Goal: Register for event/course: Register for event/course

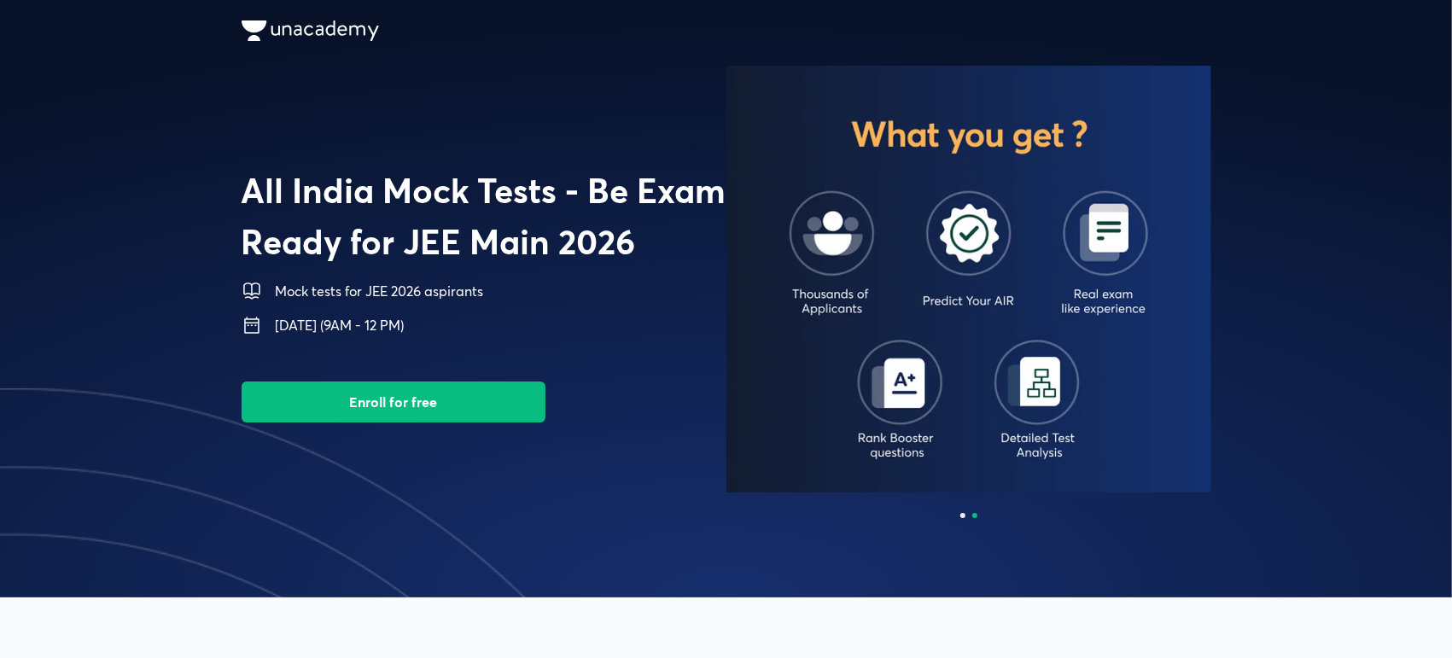
click at [446, 387] on button "Enroll for free" at bounding box center [394, 402] width 304 height 41
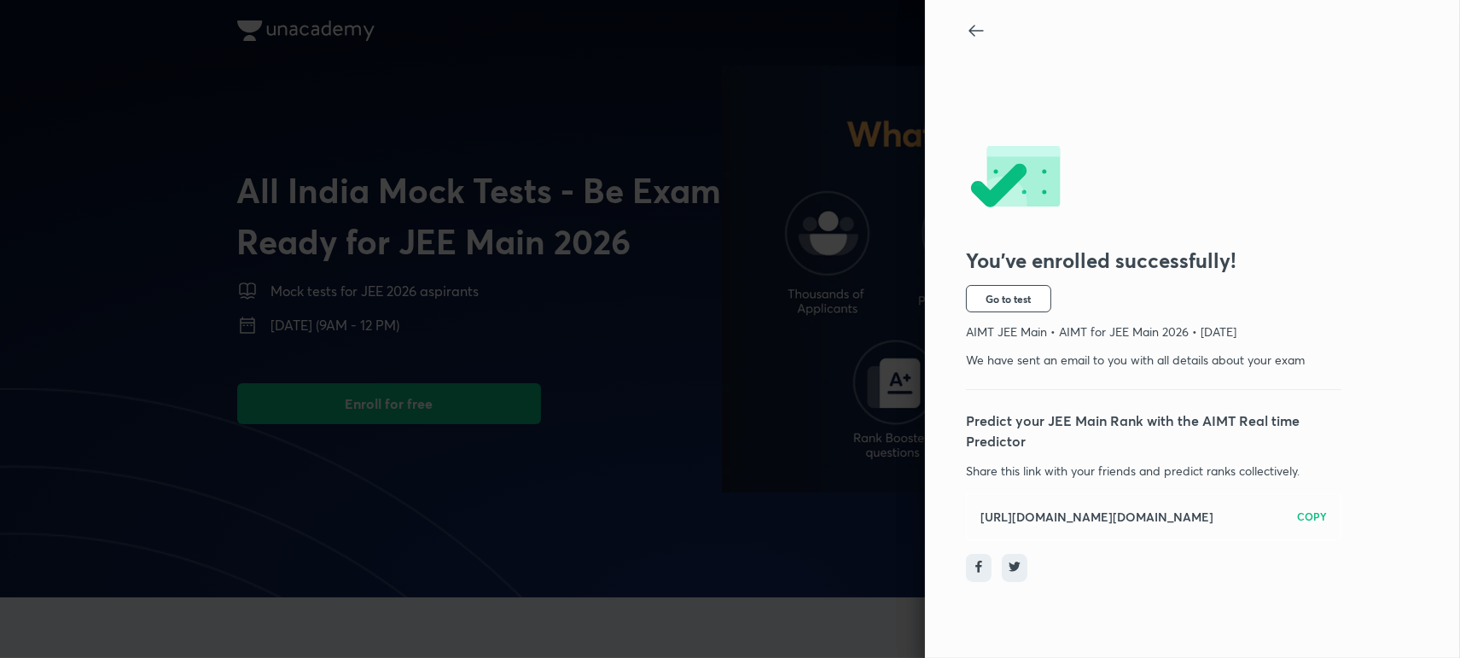
click at [1101, 352] on p "We have sent an email to you with all details about your exam" at bounding box center [1154, 360] width 376 height 18
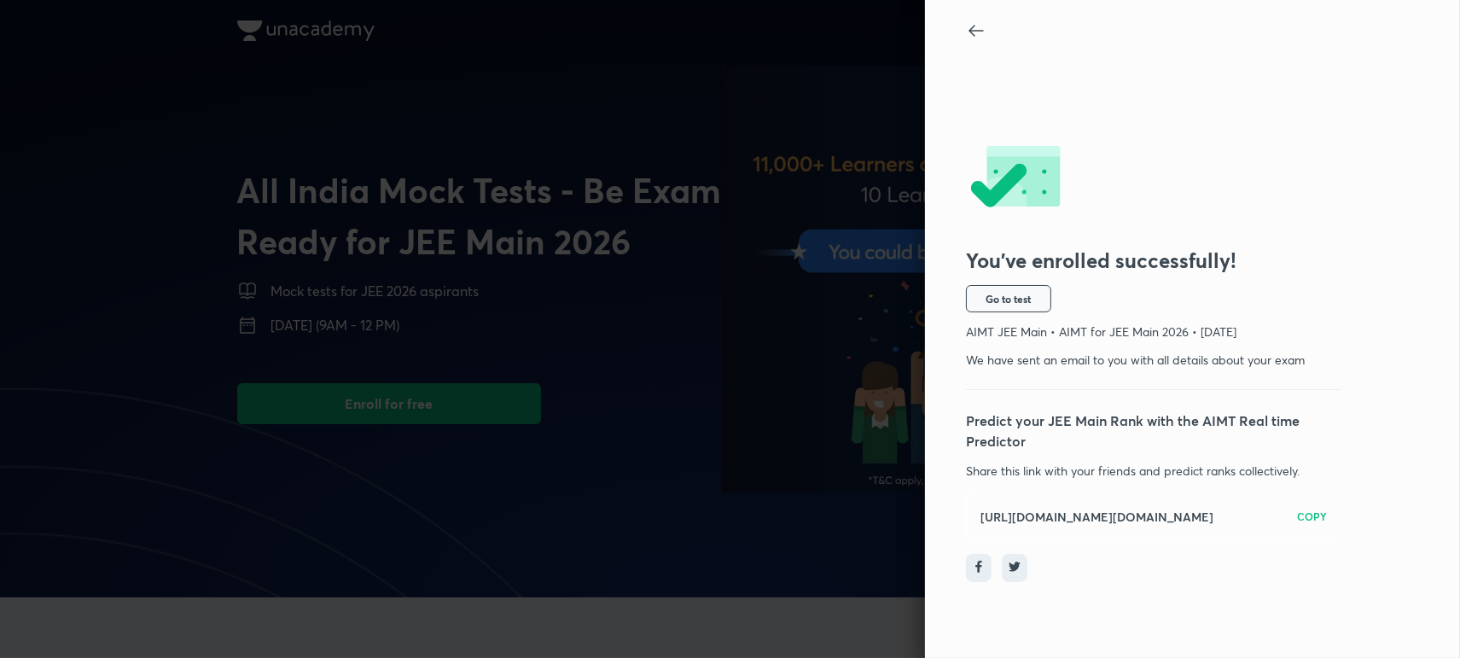
click at [1006, 300] on span "Go to test" at bounding box center [1009, 299] width 45 height 14
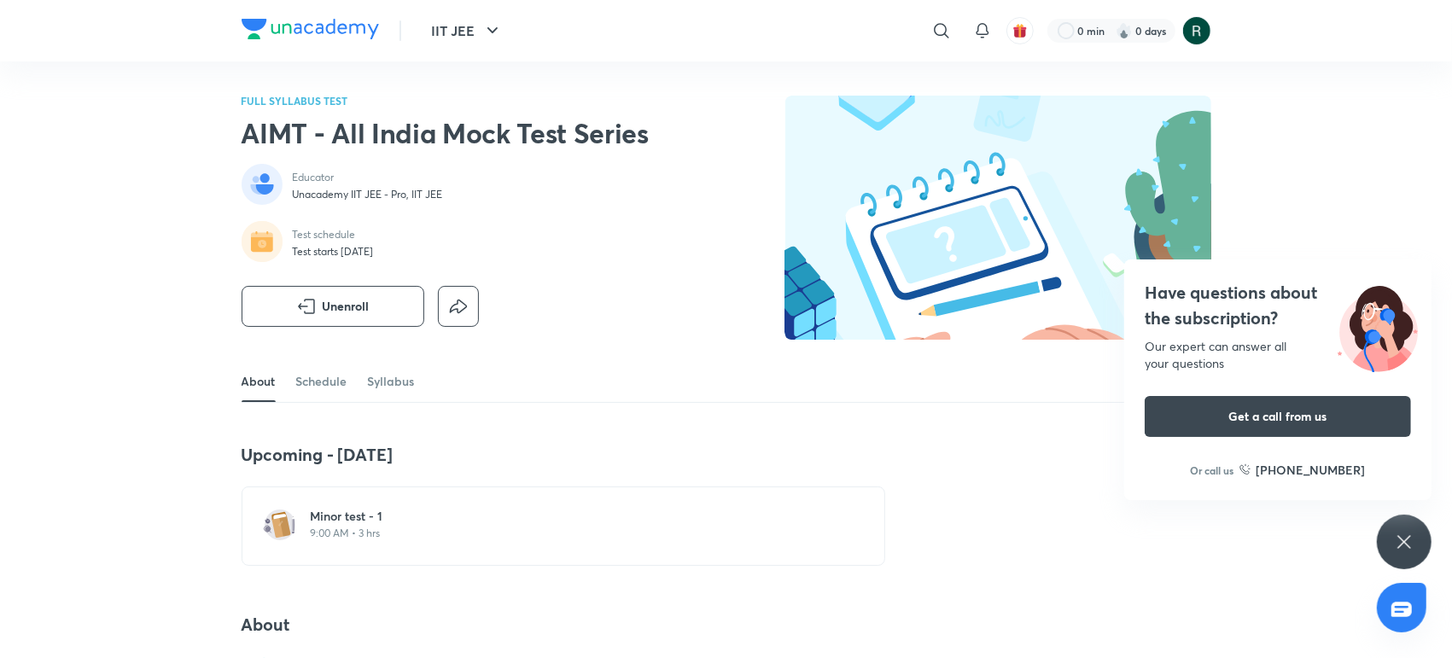
click at [744, 469] on div "Upcoming - 5 Oct Minor test - 1 9:00 AM • 3 hrs" at bounding box center [564, 505] width 644 height 122
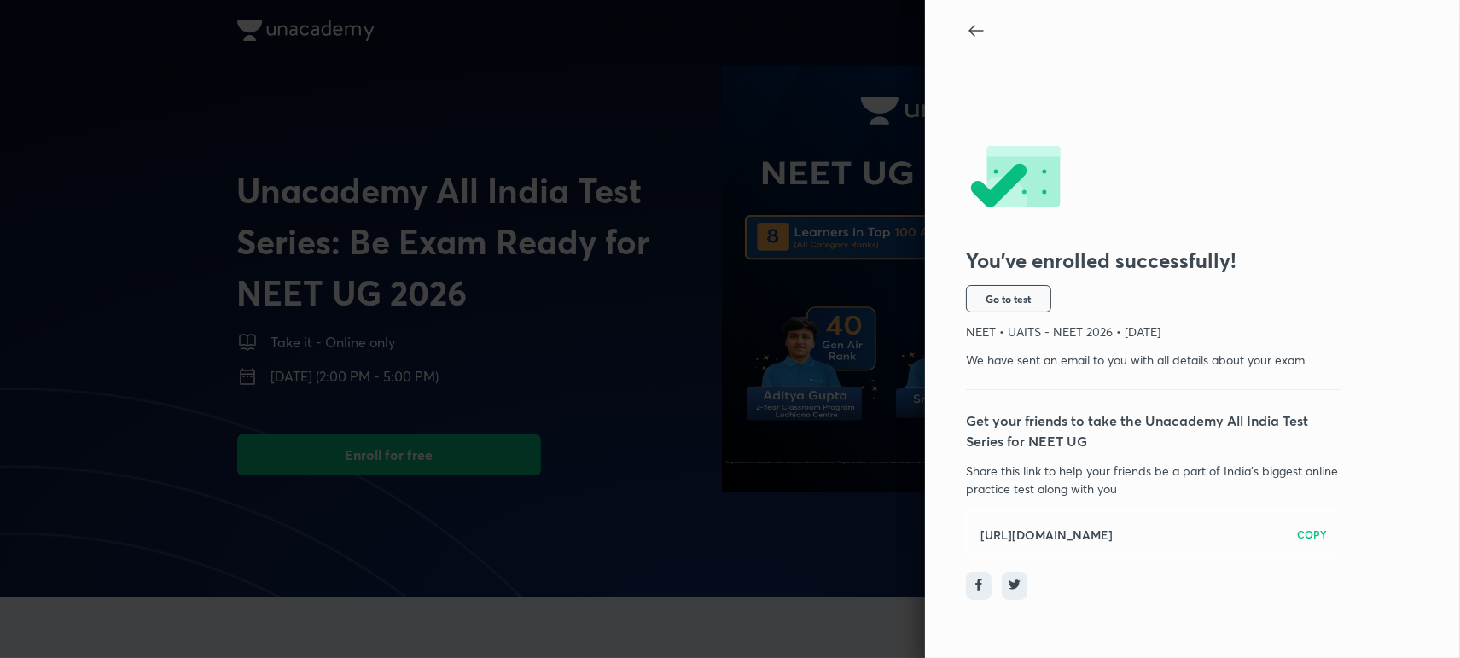
click at [1017, 298] on span "Go to test" at bounding box center [1009, 299] width 45 height 14
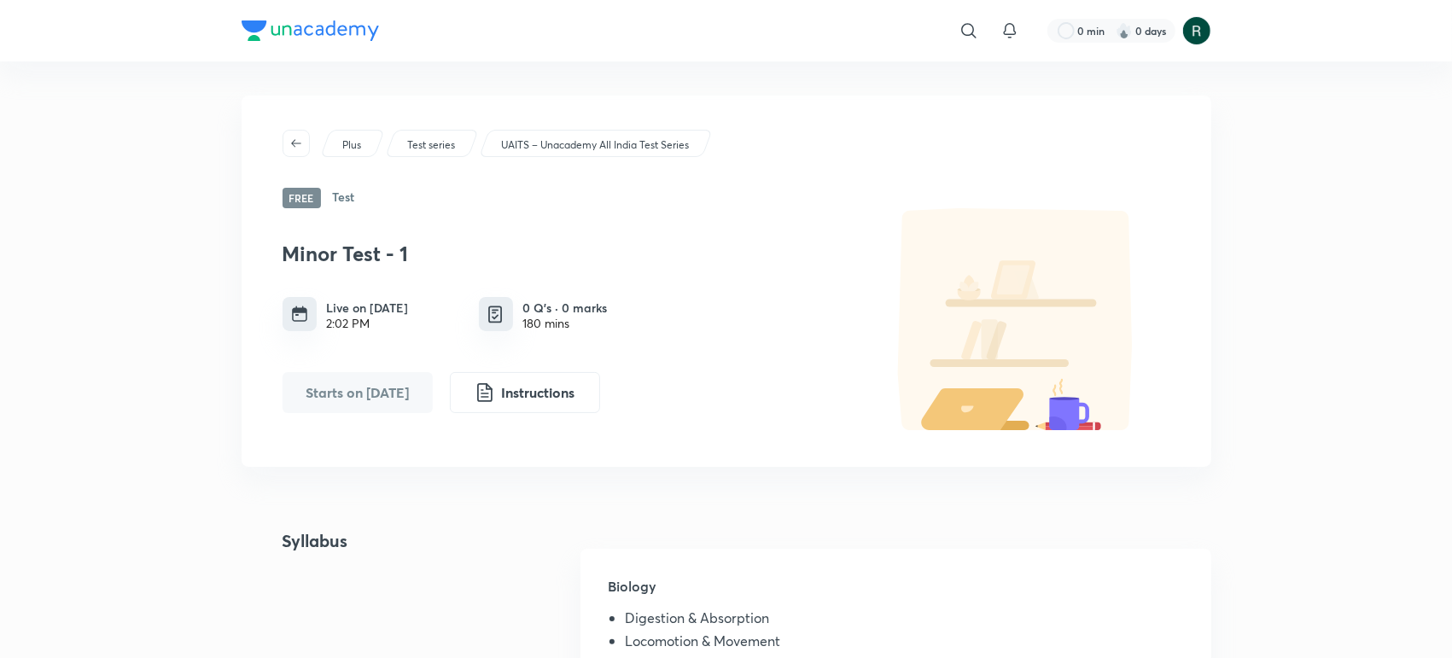
click at [415, 455] on div "Plus Test series UAITS – Unacademy All India Test Series Free Test Minor Test -…" at bounding box center [727, 281] width 970 height 371
click at [551, 144] on p "UAITS – Unacademy All India Test Series" at bounding box center [595, 144] width 188 height 15
